Goal: Information Seeking & Learning: Compare options

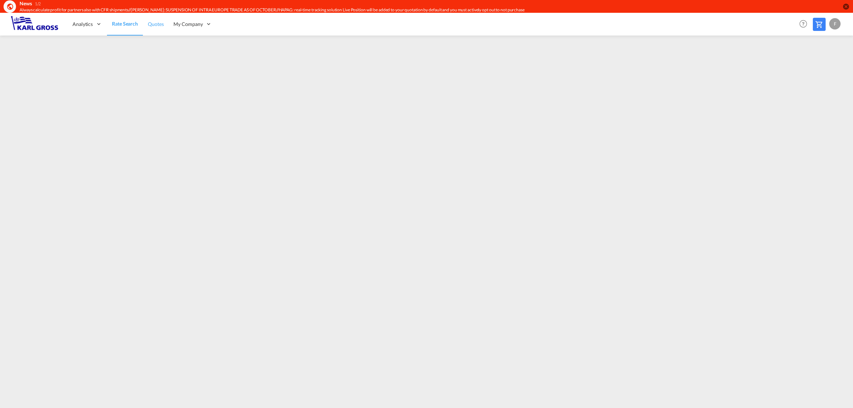
click at [155, 26] on span "Quotes" at bounding box center [156, 24] width 16 height 6
click at [155, 24] on span "Quotes" at bounding box center [156, 24] width 16 height 6
click at [159, 21] on span "Quotes" at bounding box center [156, 24] width 16 height 6
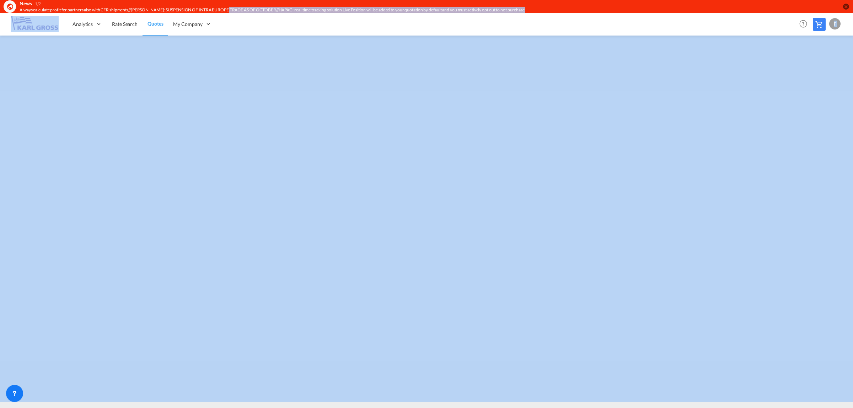
drag, startPoint x: 228, startPoint y: 7, endPoint x: 464, endPoint y: -10, distance: 236.7
click at [464, 0] on html "News 1/2 Always calculate profit for partners also with CFR shipments//[PERSON_…" at bounding box center [426, 204] width 853 height 408
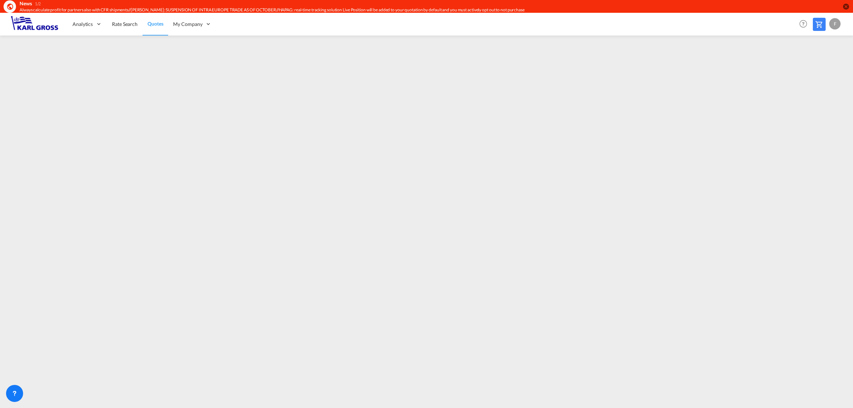
click at [154, 23] on span "Quotes" at bounding box center [156, 24] width 16 height 6
click at [134, 23] on span "Rate Search" at bounding box center [125, 24] width 26 height 6
